Goal: Task Accomplishment & Management: Use online tool/utility

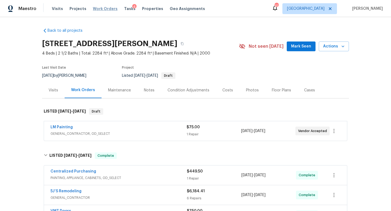
click at [108, 8] on span "Work Orders" at bounding box center [105, 8] width 25 height 5
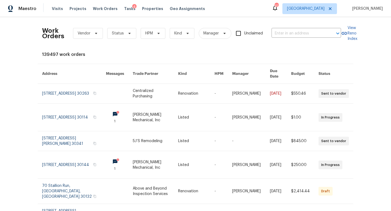
click at [312, 28] on div "Work Orders Vendor Status HPM Kind Manager Unclaimed ​" at bounding box center [191, 33] width 299 height 24
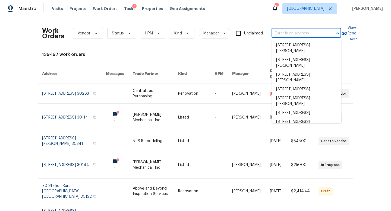
click at [293, 35] on input "text" at bounding box center [298, 33] width 54 height 8
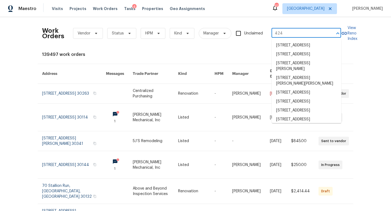
type input "4246"
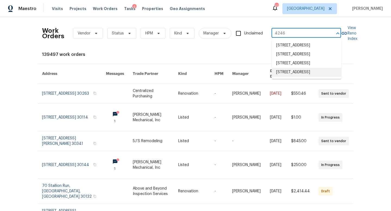
click at [290, 77] on li "[STREET_ADDRESS]" at bounding box center [306, 72] width 69 height 9
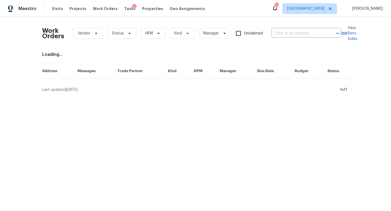
type input "[STREET_ADDRESS]"
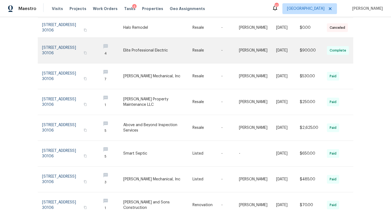
scroll to position [92, 0]
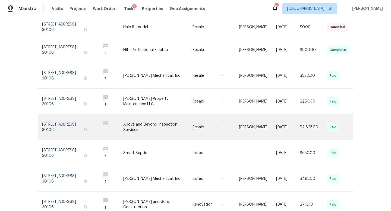
click at [62, 123] on link at bounding box center [69, 128] width 54 height 26
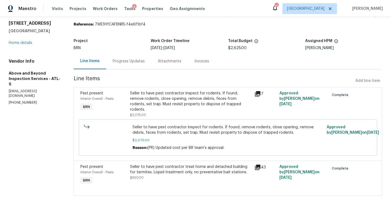
scroll to position [17, 0]
click at [260, 167] on icon at bounding box center [257, 167] width 5 height 5
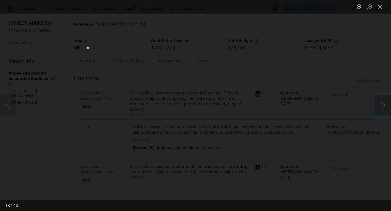
click at [387, 110] on button "Next image" at bounding box center [383, 106] width 16 height 22
click at [380, 8] on button "Close lightbox" at bounding box center [380, 7] width 11 height 10
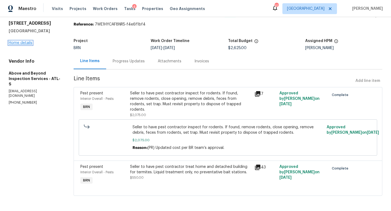
click at [21, 42] on link "Home details" at bounding box center [21, 43] width 24 height 4
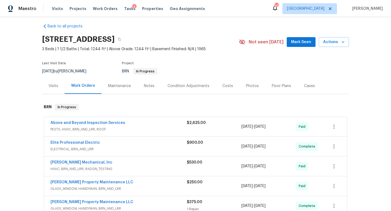
scroll to position [6, 0]
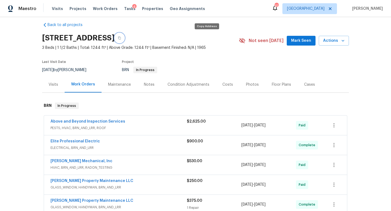
click at [121, 39] on icon "button" at bounding box center [119, 38] width 3 height 3
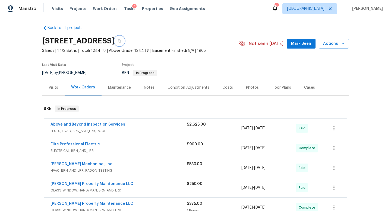
scroll to position [0, 0]
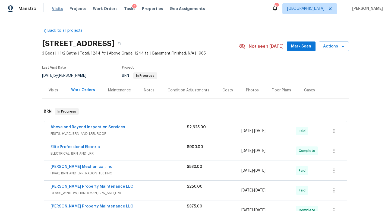
click at [58, 9] on span "Visits" at bounding box center [57, 8] width 11 height 5
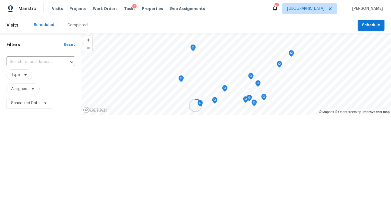
click at [40, 61] on div at bounding box center [195, 105] width 391 height 211
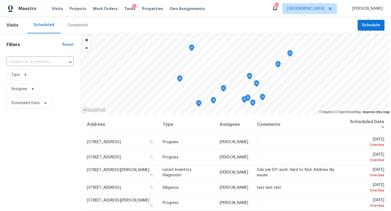
click at [70, 27] on div "Completed" at bounding box center [77, 25] width 20 height 5
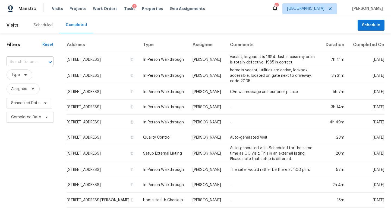
click at [24, 60] on input "text" at bounding box center [23, 62] width 32 height 8
paste input "[STREET_ADDRESS][PERSON_NAME]"
type input "[STREET_ADDRESS][PERSON_NAME]"
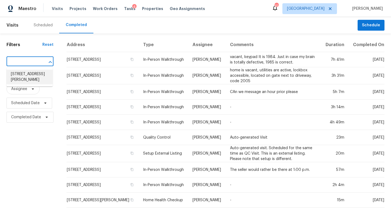
click at [41, 84] on li "[STREET_ADDRESS][PERSON_NAME]" at bounding box center [30, 77] width 46 height 15
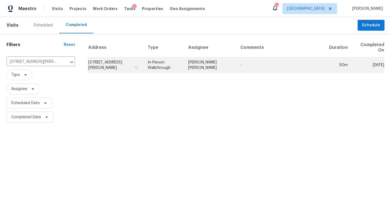
click at [93, 61] on td "[STREET_ADDRESS][PERSON_NAME]" at bounding box center [115, 65] width 55 height 15
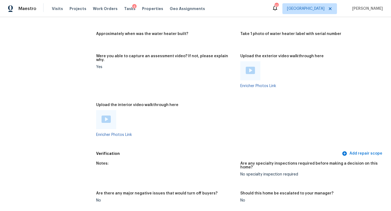
scroll to position [1130, 0]
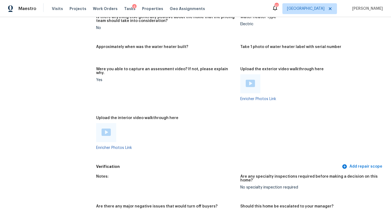
click at [253, 80] on img at bounding box center [250, 83] width 9 height 7
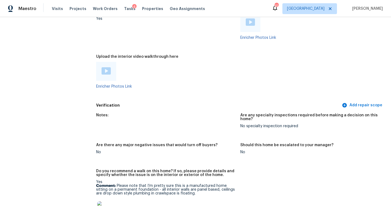
scroll to position [1191, 0]
click at [107, 68] on img at bounding box center [106, 71] width 9 height 7
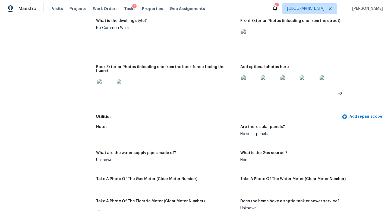
scroll to position [0, 0]
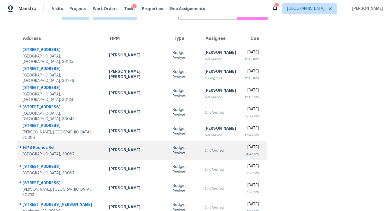
scroll to position [33, 0]
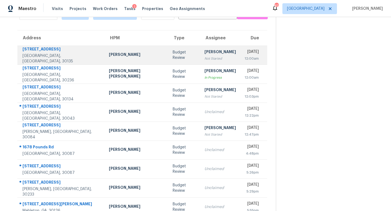
click at [204, 56] on div "Not Started" at bounding box center [219, 58] width 31 height 5
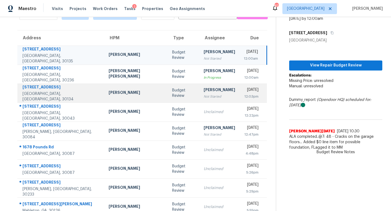
click at [204, 95] on div "Not Started" at bounding box center [219, 96] width 31 height 5
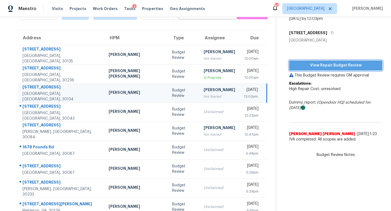
click at [329, 63] on span "View Repair Budget Review" at bounding box center [335, 65] width 84 height 7
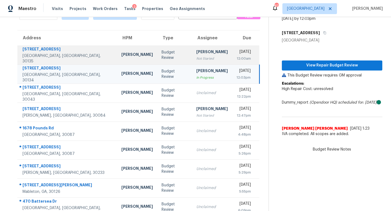
click at [196, 55] on div "[PERSON_NAME]" at bounding box center [211, 52] width 31 height 7
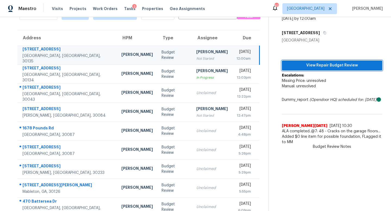
click at [340, 64] on span "View Repair Budget Review" at bounding box center [332, 65] width 92 height 7
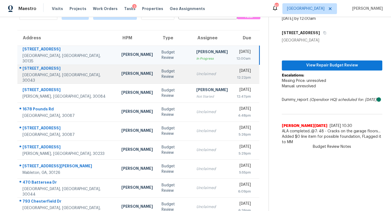
click at [192, 72] on td "Unclaimed" at bounding box center [212, 74] width 40 height 19
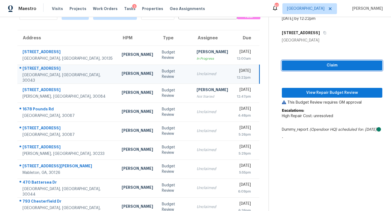
click at [328, 65] on span "Claim" at bounding box center [332, 65] width 92 height 7
click at [318, 99] on div "Claim View Repair Budget Review This Budget Review requires GM approval Escalat…" at bounding box center [332, 93] width 100 height 100
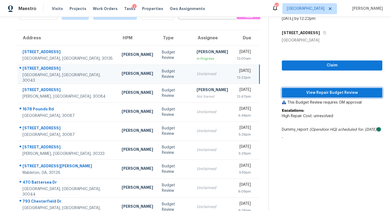
click at [319, 91] on span "View Repair Budget Review" at bounding box center [332, 93] width 92 height 7
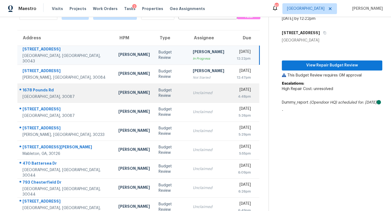
click at [188, 96] on td "Unclaimed" at bounding box center [208, 93] width 40 height 19
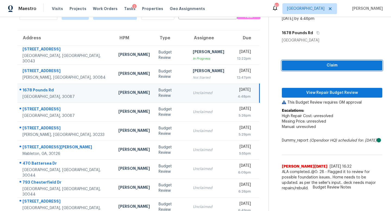
click at [290, 67] on span "Claim" at bounding box center [332, 65] width 92 height 7
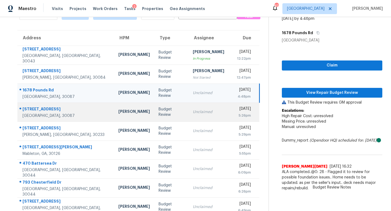
click at [194, 112] on div "Unclaimed" at bounding box center [208, 111] width 31 height 5
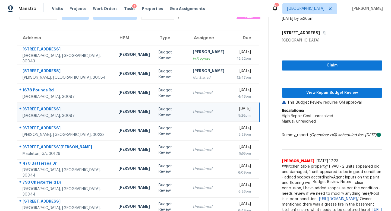
click at [301, 60] on div "Claim View Repair Budget Review This Budget Review requires GM approval Escalat…" at bounding box center [332, 132] width 100 height 178
click at [300, 64] on span "Claim" at bounding box center [332, 65] width 92 height 7
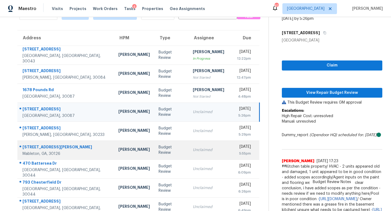
click at [188, 157] on td "Unclaimed" at bounding box center [208, 150] width 40 height 19
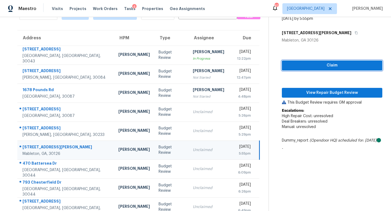
click at [308, 65] on span "Claim" at bounding box center [332, 65] width 92 height 7
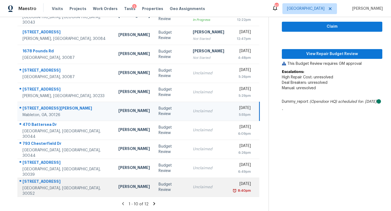
click at [188, 191] on td "Unclaimed" at bounding box center [208, 187] width 40 height 19
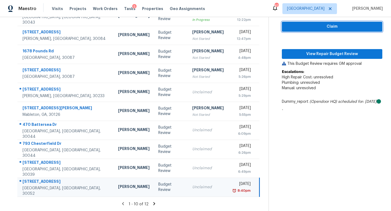
click at [302, 28] on span "Claim" at bounding box center [332, 26] width 92 height 7
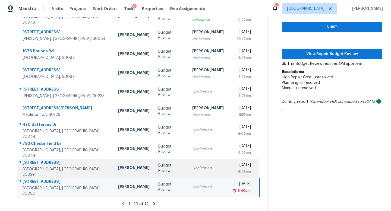
click at [192, 166] on div "Unclaimed" at bounding box center [207, 168] width 31 height 5
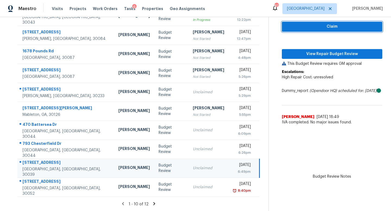
click at [289, 30] on button "Claim" at bounding box center [332, 27] width 100 height 10
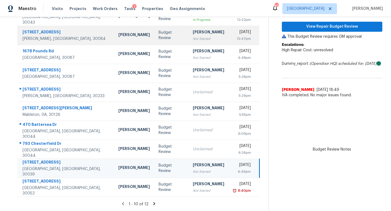
scroll to position [0, 0]
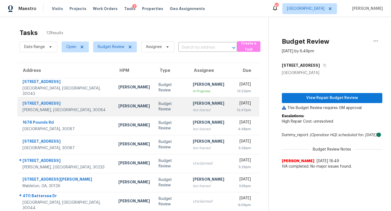
click at [193, 110] on div "Not Started" at bounding box center [208, 109] width 31 height 5
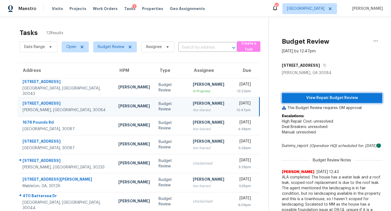
click at [325, 99] on span "View Repair Budget Review" at bounding box center [332, 98] width 92 height 7
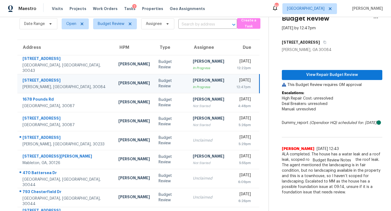
scroll to position [24, 0]
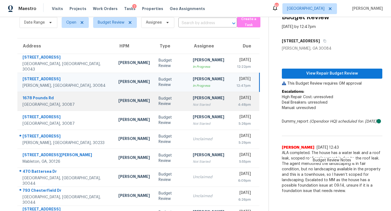
click at [193, 99] on div "[PERSON_NAME]" at bounding box center [208, 98] width 31 height 7
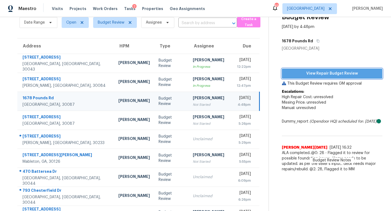
click at [294, 71] on span "View Repair Budget Review" at bounding box center [332, 73] width 92 height 7
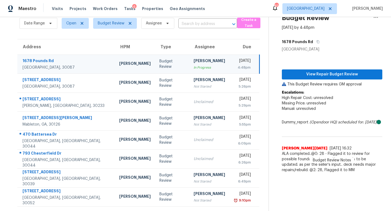
scroll to position [23, 0]
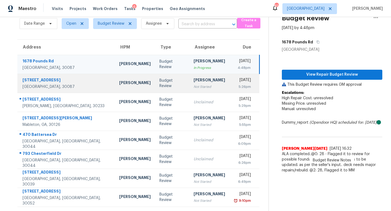
click at [194, 87] on div "Not Started" at bounding box center [209, 86] width 31 height 5
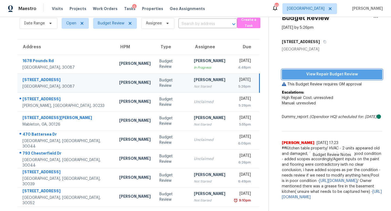
click at [289, 73] on span "View Repair Budget Review" at bounding box center [332, 74] width 92 height 7
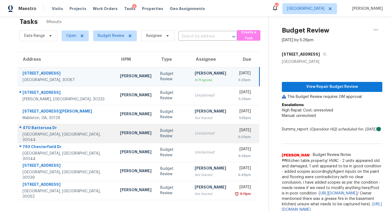
scroll to position [0, 0]
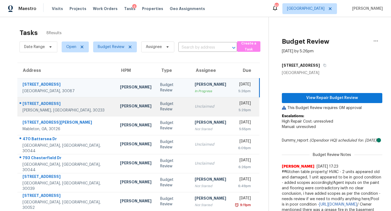
click at [190, 112] on td "Unclaimed" at bounding box center [210, 106] width 40 height 19
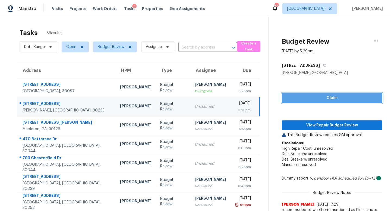
click at [296, 99] on span "Claim" at bounding box center [332, 98] width 92 height 7
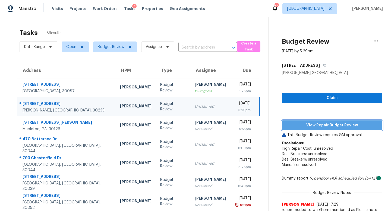
click at [298, 121] on button "View Repair Budget Review" at bounding box center [332, 126] width 100 height 10
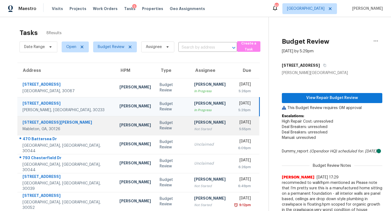
scroll to position [17, 0]
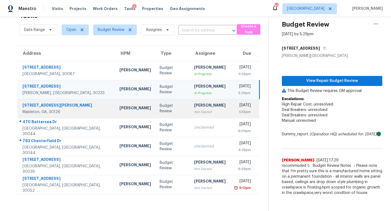
click at [197, 106] on div "[PERSON_NAME]" at bounding box center [209, 106] width 31 height 7
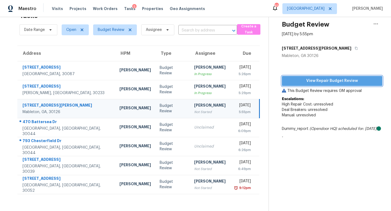
click at [318, 80] on span "View Repair Budget Review" at bounding box center [332, 81] width 92 height 7
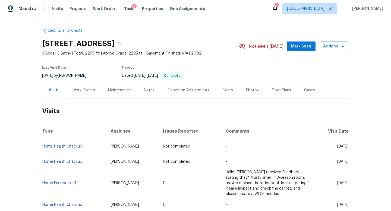
click at [85, 88] on div "Work Orders" at bounding box center [83, 90] width 23 height 5
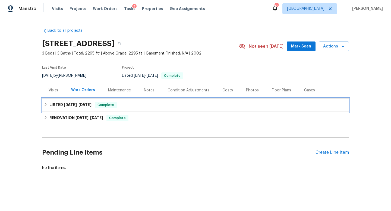
click at [79, 105] on span "3/22/25 - 3/24/25" at bounding box center [78, 105] width 28 height 4
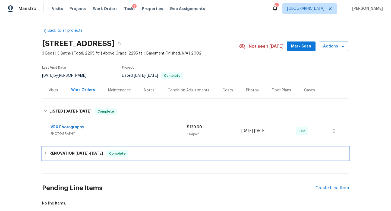
click at [80, 154] on span "3/13/25" at bounding box center [81, 153] width 13 height 4
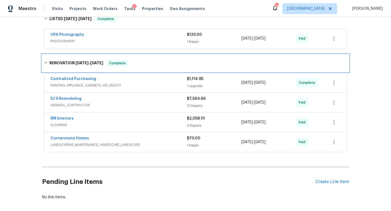
scroll to position [118, 0]
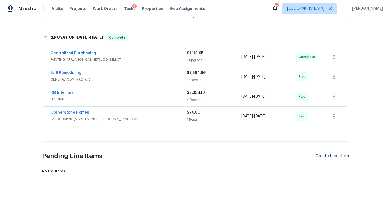
click at [322, 156] on div "Create Line Item" at bounding box center [331, 156] width 33 height 5
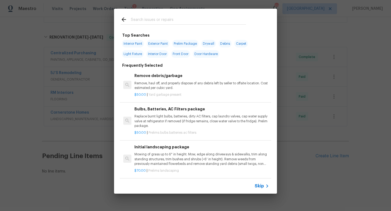
click at [151, 20] on input "text" at bounding box center [188, 20] width 115 height 8
type input "odor"
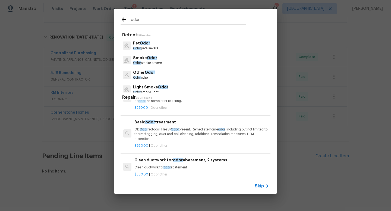
scroll to position [22, 0]
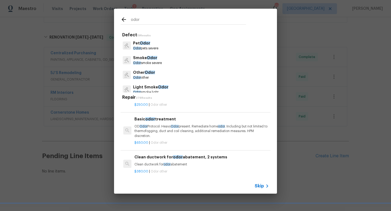
click at [152, 131] on p "OD Odor Protocol: Heavy Odor present. Remediate home odor . Including but not l…" at bounding box center [201, 131] width 135 height 14
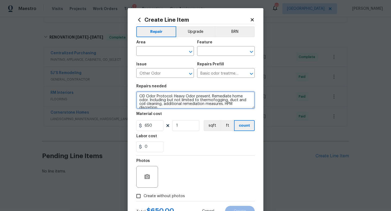
drag, startPoint x: 248, startPoint y: 105, endPoint x: 136, endPoint y: 94, distance: 112.9
click at [136, 94] on div "Create Line Item Repair Upgrade BRN Area ​ Feature ​ Issue Other Odor ​ Repairs…" at bounding box center [196, 116] width 136 height 217
type textarea "Musty odor reported as feedback. Please assess and provide reason for odor. Ple…"
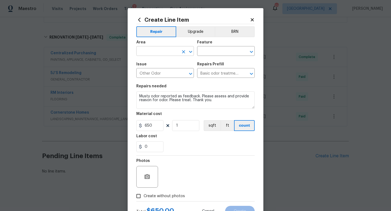
click at [154, 51] on input "text" at bounding box center [157, 52] width 42 height 8
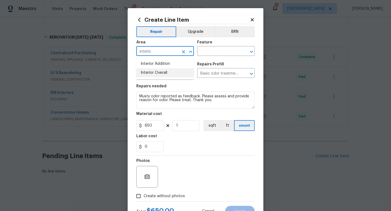
click at [169, 71] on li "Interior Overall" at bounding box center [165, 72] width 58 height 9
type input "Interior Overall"
click at [211, 53] on input "text" at bounding box center [218, 52] width 42 height 8
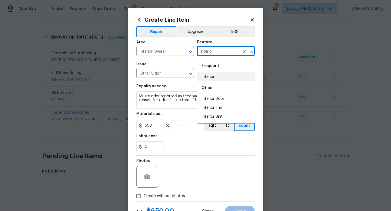
click at [212, 77] on li "Interior" at bounding box center [226, 76] width 58 height 9
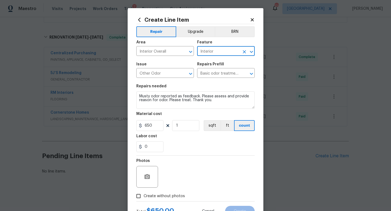
type input "Interior"
click at [139, 200] on input "Create without photos" at bounding box center [138, 196] width 10 height 10
checkbox input "true"
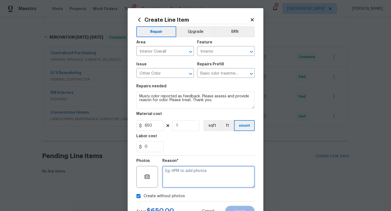
click at [185, 179] on textarea at bounding box center [208, 177] width 92 height 22
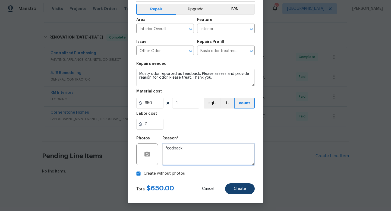
type textarea "feedback"
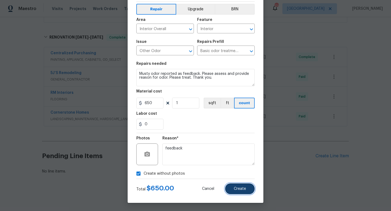
click at [238, 189] on span "Create" at bounding box center [240, 189] width 12 height 4
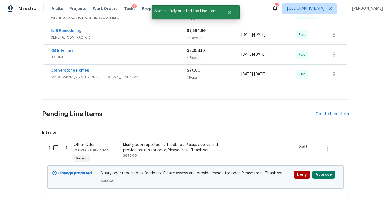
scroll to position [180, 0]
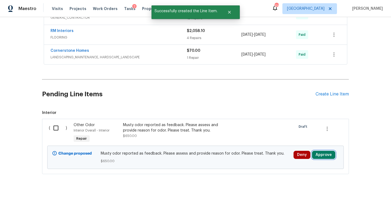
click at [325, 156] on button "Approve" at bounding box center [323, 155] width 23 height 8
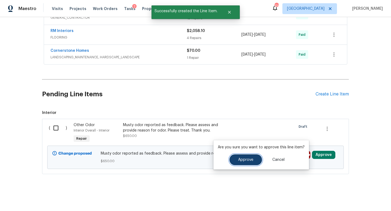
click at [252, 158] on button "Approve" at bounding box center [245, 159] width 33 height 11
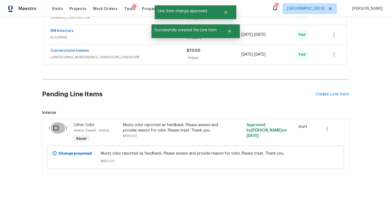
click at [56, 128] on input "checkbox" at bounding box center [57, 127] width 15 height 11
checkbox input "true"
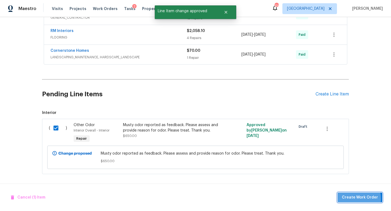
click at [351, 199] on span "Create Work Order" at bounding box center [360, 197] width 36 height 7
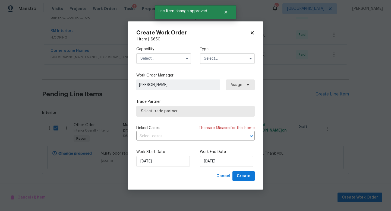
click at [148, 61] on input "text" at bounding box center [163, 58] width 55 height 11
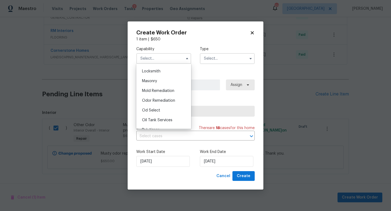
scroll to position [396, 0]
click at [149, 100] on span "Odor Remediation" at bounding box center [158, 101] width 33 height 4
type input "Odor Remediation"
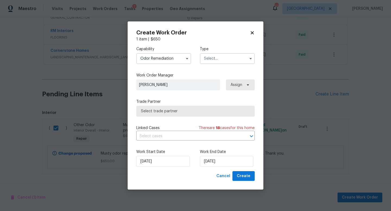
click at [208, 63] on input "text" at bounding box center [227, 58] width 55 height 11
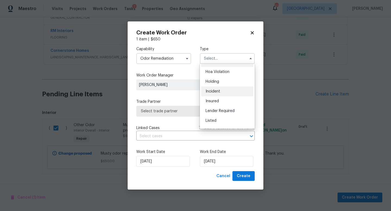
scroll to position [8, 0]
click at [215, 121] on span "Listed" at bounding box center [210, 121] width 11 height 4
type input "Listed"
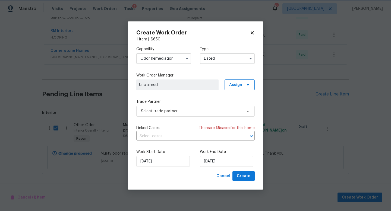
scroll to position [0, 0]
click at [237, 84] on span "Assign" at bounding box center [235, 84] width 13 height 5
click at [239, 109] on div "Assign to me" at bounding box center [241, 107] width 24 height 5
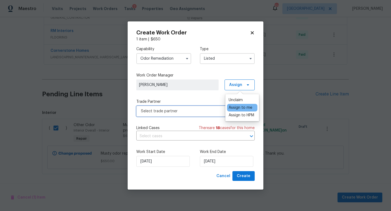
click at [190, 112] on span "Select trade partner" at bounding box center [191, 111] width 101 height 5
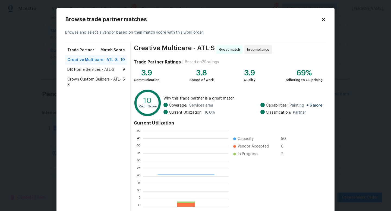
scroll to position [76, 85]
click at [96, 71] on span "DIR Home Services - ATL-S" at bounding box center [90, 69] width 47 height 5
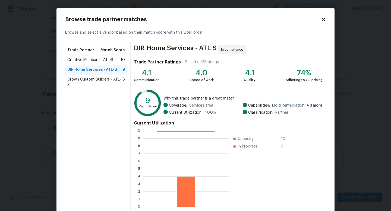
scroll to position [28, 0]
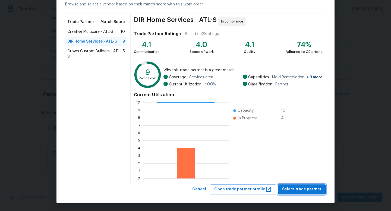
click at [292, 191] on span "Select trade partner" at bounding box center [301, 189] width 39 height 7
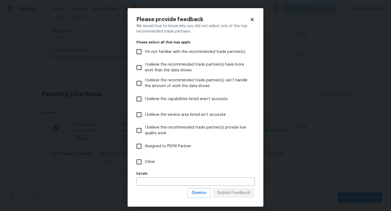
scroll to position [0, 0]
click at [141, 163] on input "Other" at bounding box center [138, 161] width 11 height 11
checkbox input "true"
click at [145, 183] on input "text" at bounding box center [195, 182] width 118 height 8
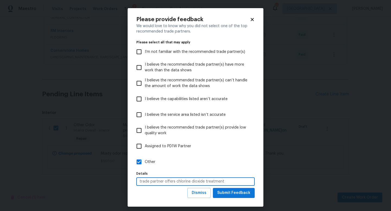
type input "trade partner offers chlorine dioxide treatment"
click at [225, 195] on span "Submit Feedback" at bounding box center [233, 193] width 33 height 7
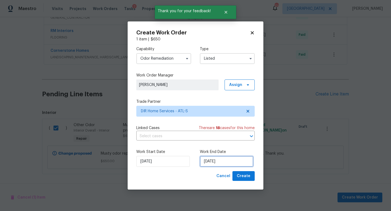
click at [235, 162] on input "[DATE]" at bounding box center [226, 161] width 53 height 11
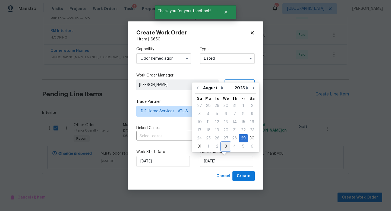
click at [224, 146] on div "3" at bounding box center [225, 147] width 9 height 8
type input "[DATE]"
select select "8"
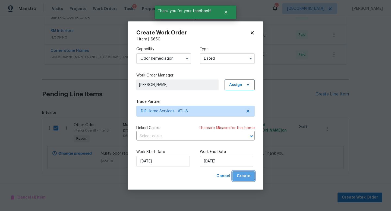
click at [242, 174] on span "Create" at bounding box center [244, 176] width 14 height 7
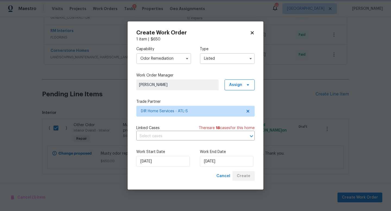
checkbox input "false"
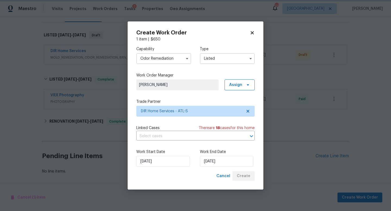
scroll to position [76, 0]
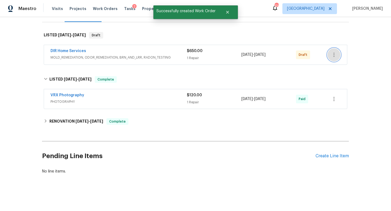
click at [336, 58] on icon "button" at bounding box center [334, 55] width 7 height 7
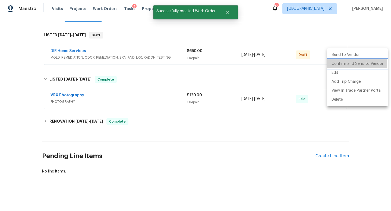
click at [333, 64] on li "Confirm and Send to Vendor" at bounding box center [357, 63] width 61 height 9
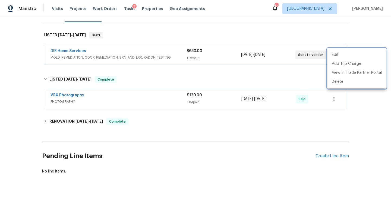
click at [17, 103] on div at bounding box center [195, 105] width 391 height 211
